Goal: Task Accomplishment & Management: Manage account settings

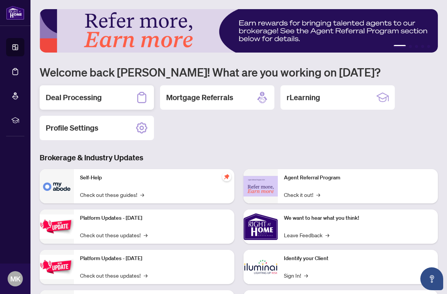
click at [91, 96] on h2 "Deal Processing" at bounding box center [74, 97] width 56 height 11
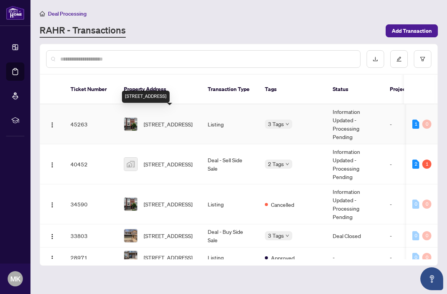
click at [161, 120] on span "[STREET_ADDRESS]" at bounding box center [168, 124] width 49 height 8
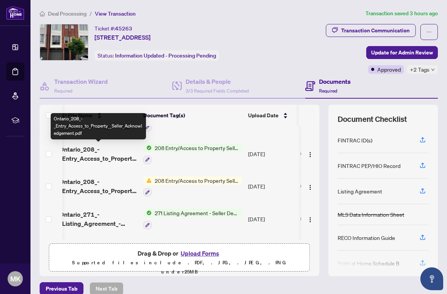
click at [77, 149] on span "Ontario_208_-_Entry_Access_to_Property__Seller_Acknowledgement.pdf" at bounding box center [98, 154] width 78 height 18
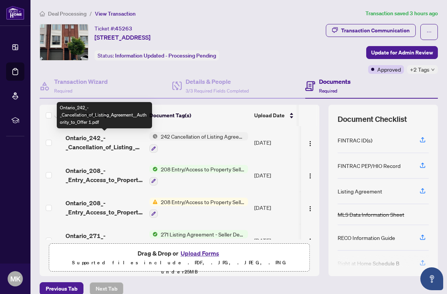
click at [83, 140] on span "Ontario_242_-_Cancellation_of_Listing_Agreement__Authority_to_Offer 1.pdf" at bounding box center [104, 142] width 78 height 18
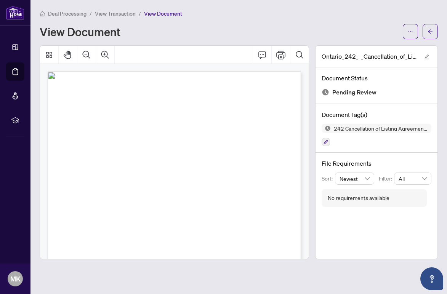
click at [226, 26] on div "View Document" at bounding box center [219, 32] width 358 height 12
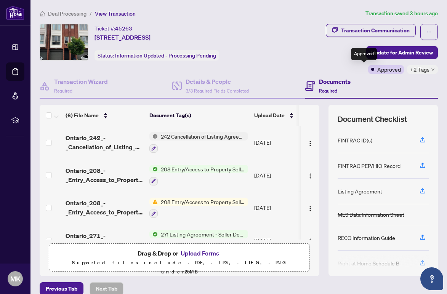
click at [387, 69] on div "Approved" at bounding box center [386, 69] width 36 height 9
click at [416, 69] on span "+2 Tags" at bounding box center [419, 69] width 19 height 9
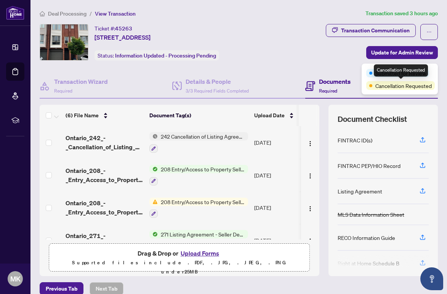
click at [376, 86] on span "Cancellation Requested" at bounding box center [403, 85] width 56 height 8
click at [372, 85] on div "Cancellation Requested" at bounding box center [400, 85] width 69 height 8
click at [403, 86] on span "Cancellation Requested" at bounding box center [403, 85] width 56 height 8
click at [289, 46] on div "Transaction Communication Update for Admin Review Approved +2 Tags" at bounding box center [356, 49] width 164 height 50
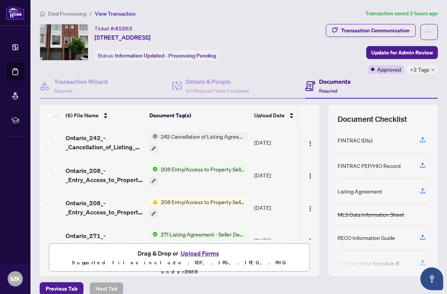
click at [432, 68] on icon "down" at bounding box center [433, 70] width 4 height 4
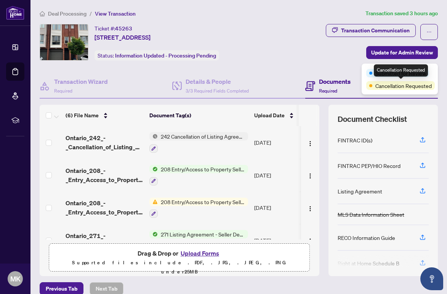
click at [426, 84] on span "Cancellation Requested" at bounding box center [403, 85] width 56 height 8
click at [270, 48] on div "Ticket #: 45263 [STREET_ADDRESS] Status: Information Updated - Processing Pendi…" at bounding box center [155, 42] width 231 height 37
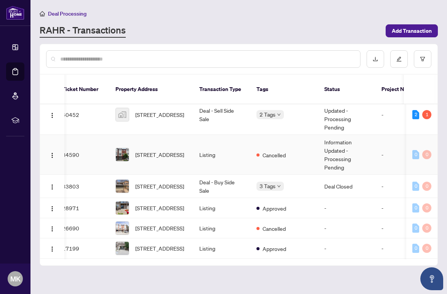
scroll to position [53, 8]
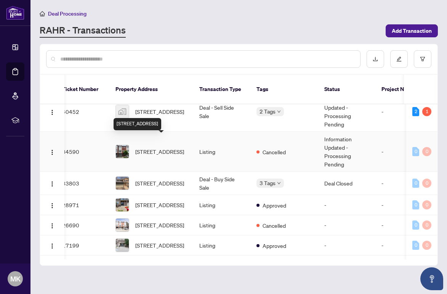
click at [155, 147] on span "[STREET_ADDRESS]" at bounding box center [159, 151] width 49 height 8
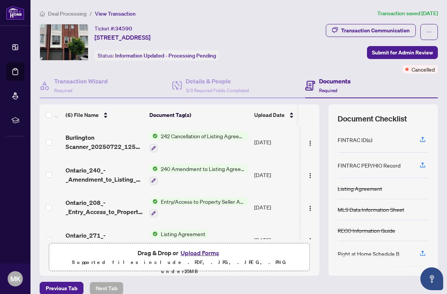
click at [195, 134] on span "242 Cancellation of Listing Agreement - Authority to Offer for Sale" at bounding box center [203, 136] width 90 height 8
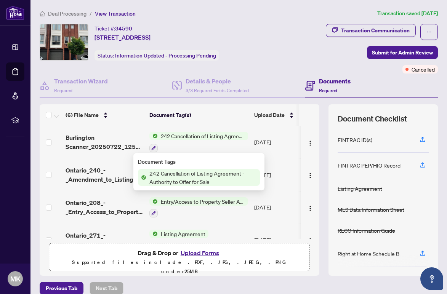
click at [185, 175] on span "242 Cancellation of Listing Agreement - Authority to Offer for Sale" at bounding box center [202, 177] width 113 height 17
